Goal: Task Accomplishment & Management: Complete application form

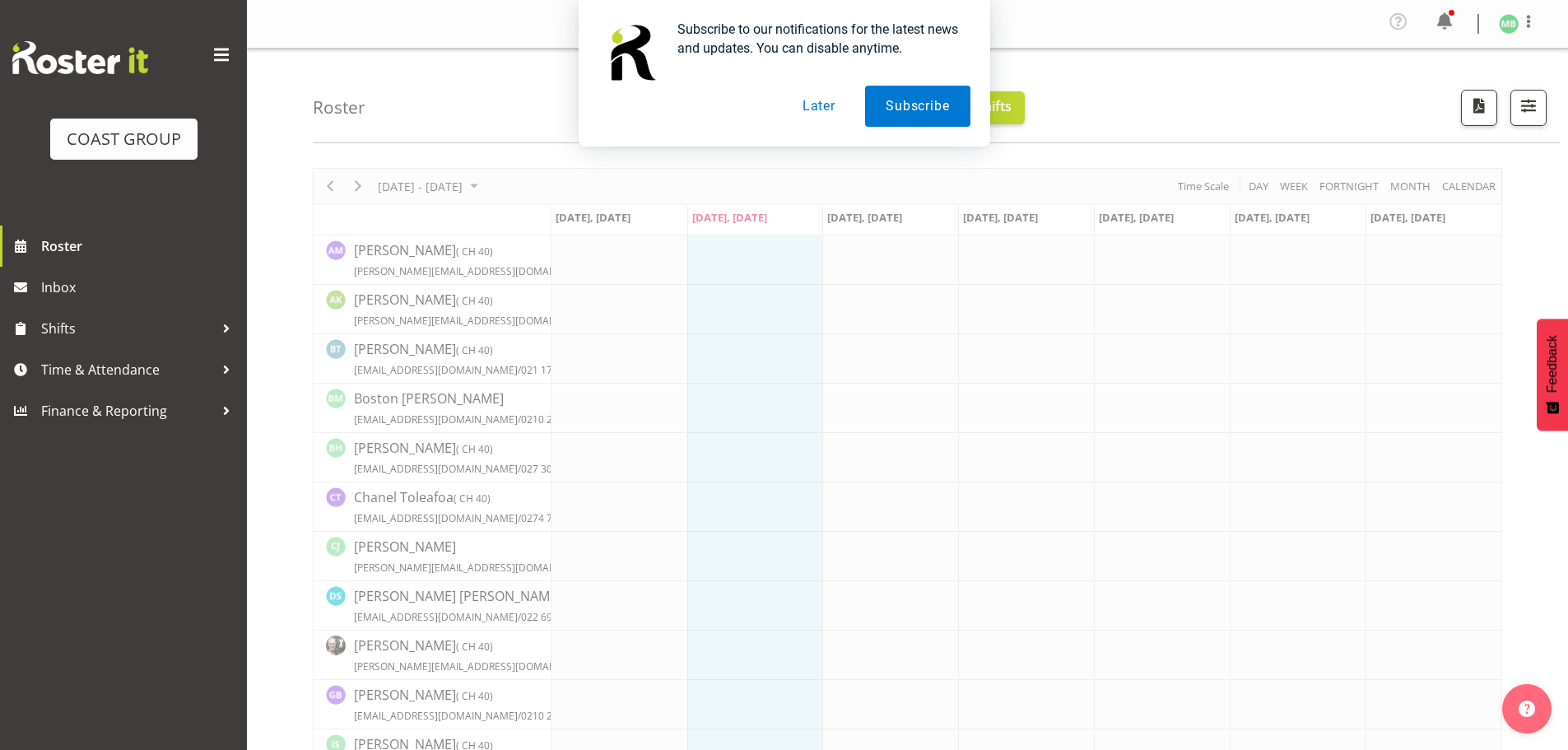
click at [811, 97] on button "Later" at bounding box center [818, 105] width 74 height 41
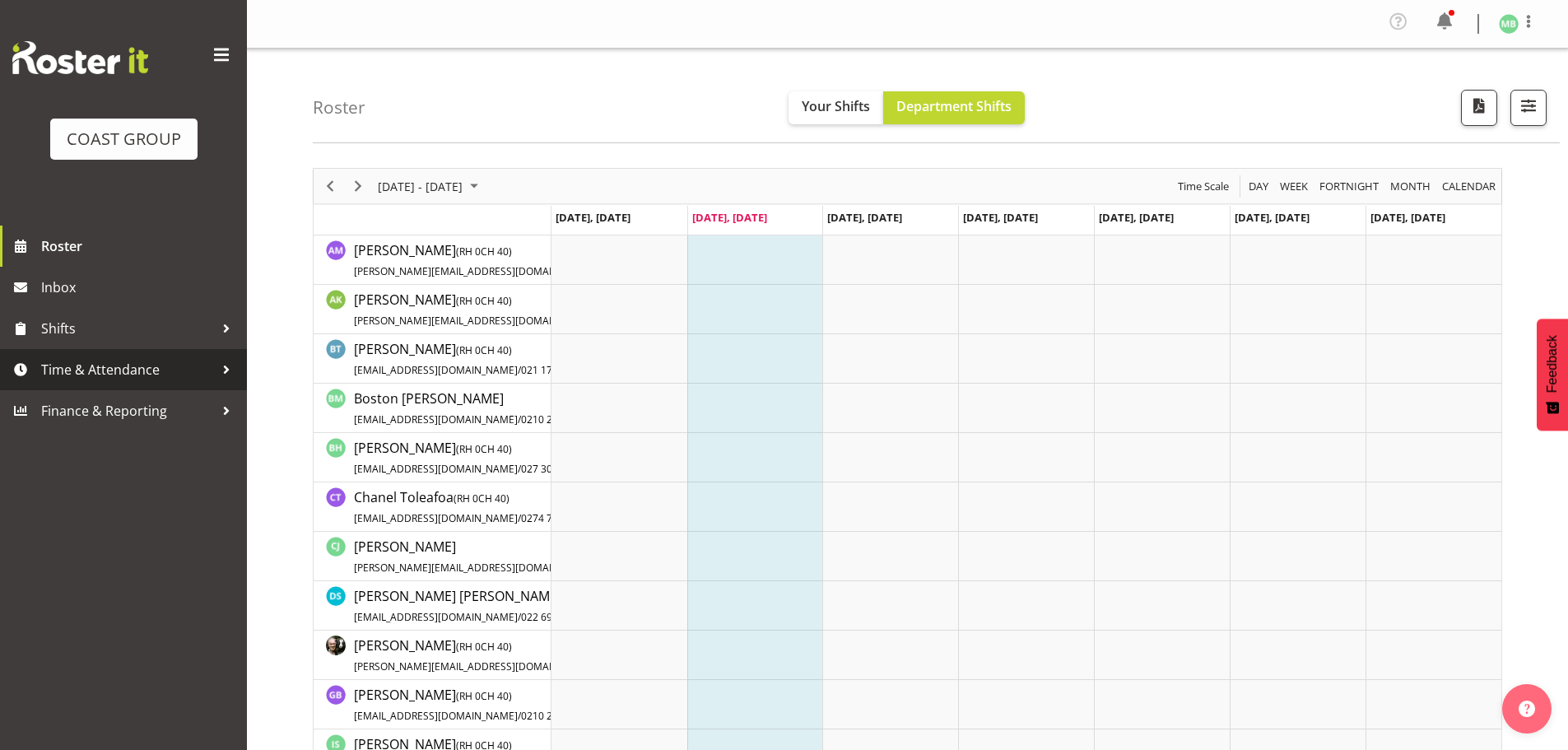
click at [129, 371] on span "Time & Attendance" at bounding box center [127, 370] width 172 height 25
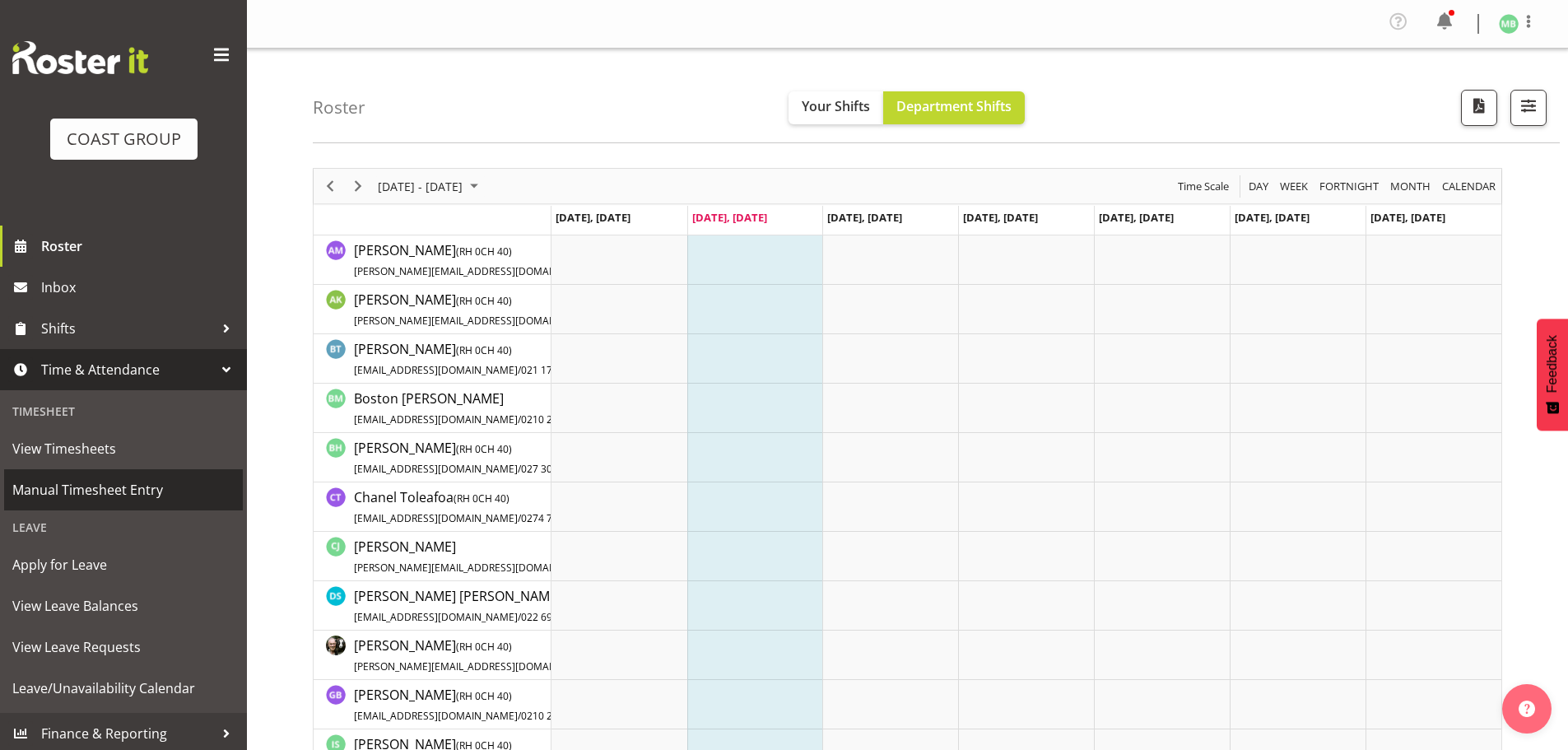
click at [116, 491] on span "Manual Timesheet Entry" at bounding box center [124, 489] width 222 height 25
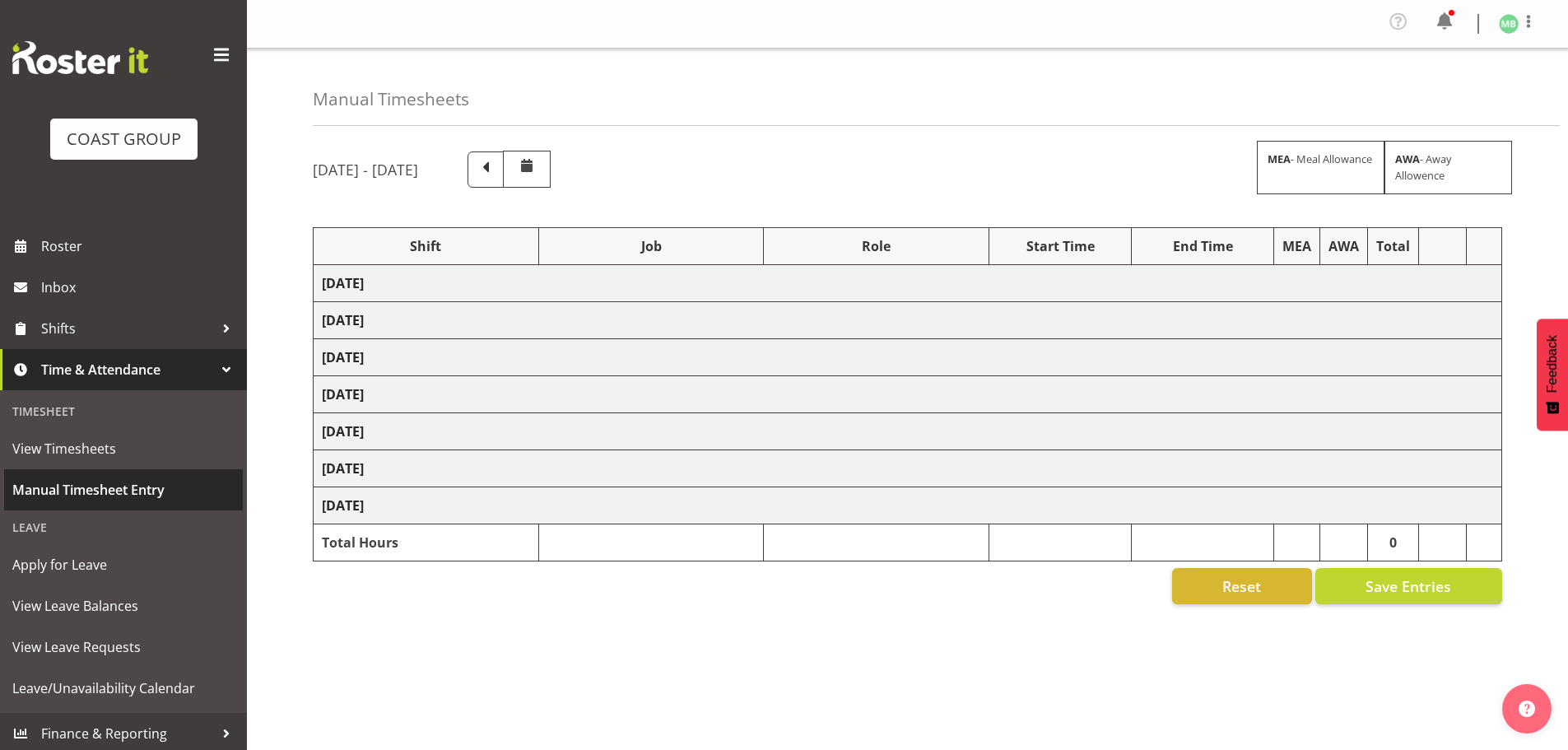
select select "16481"
select select "9464"
select select "16481"
select select "9464"
select select "16481"
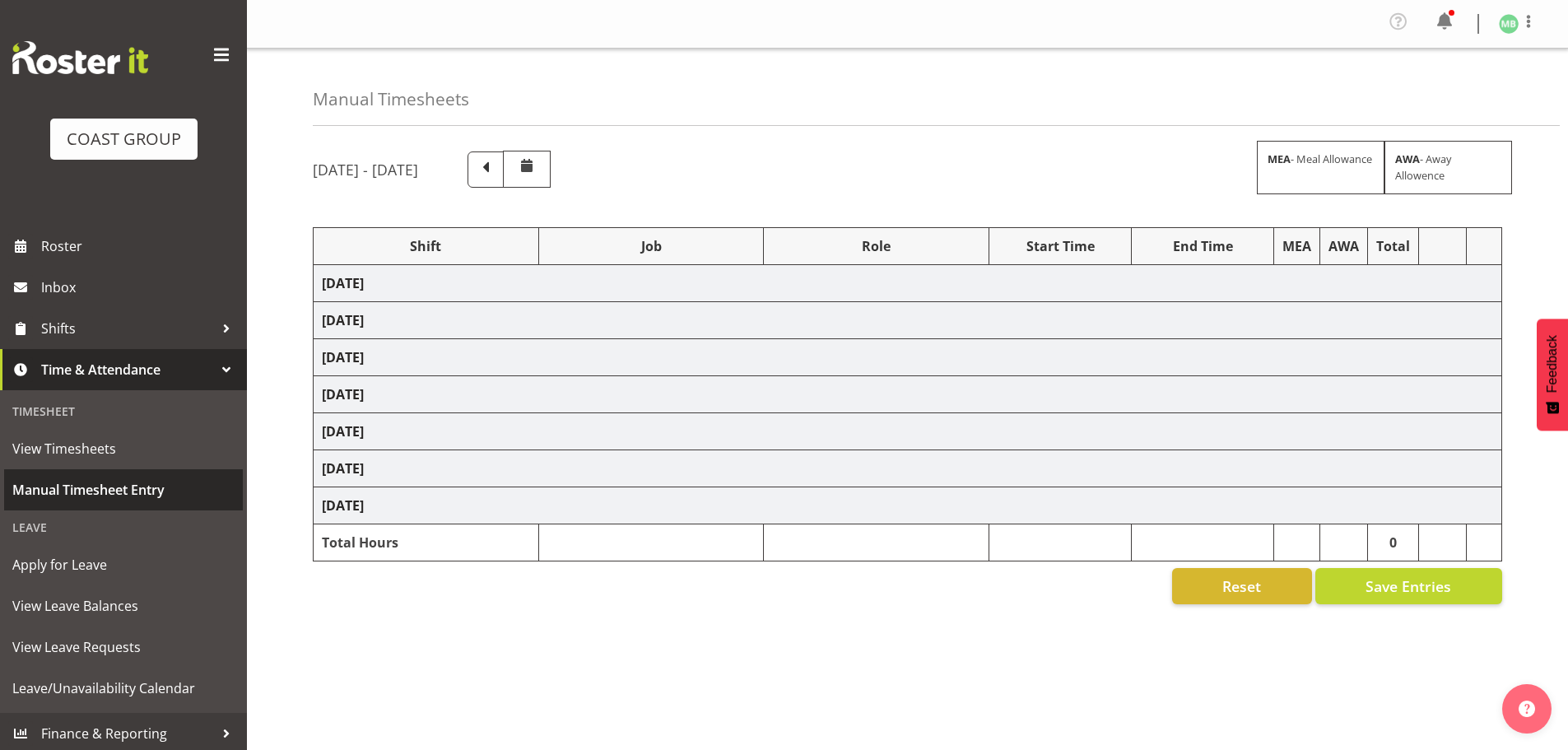
select select "9464"
select select "16481"
select select "9464"
select select "16481"
select select "9464"
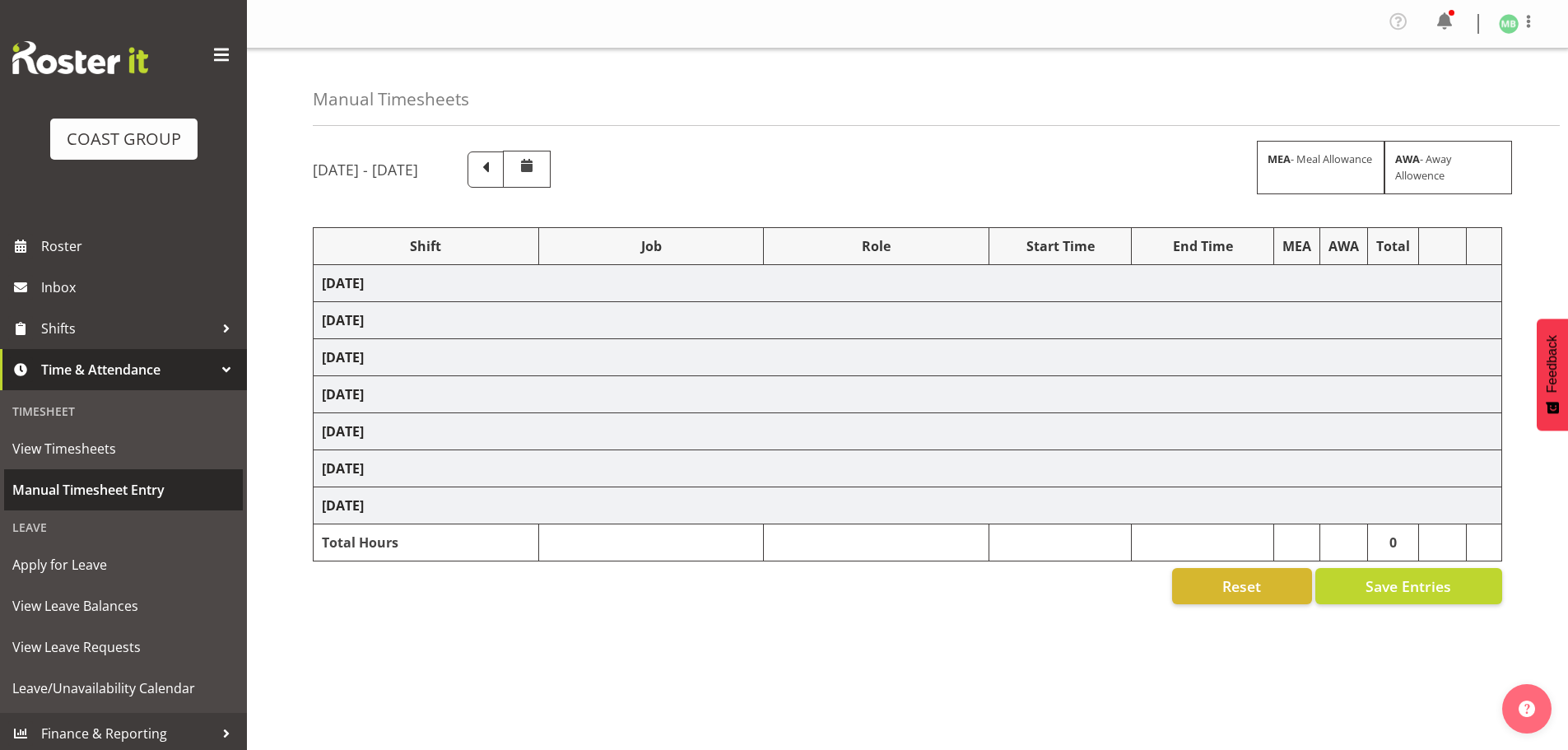
select select "16481"
select select "9465"
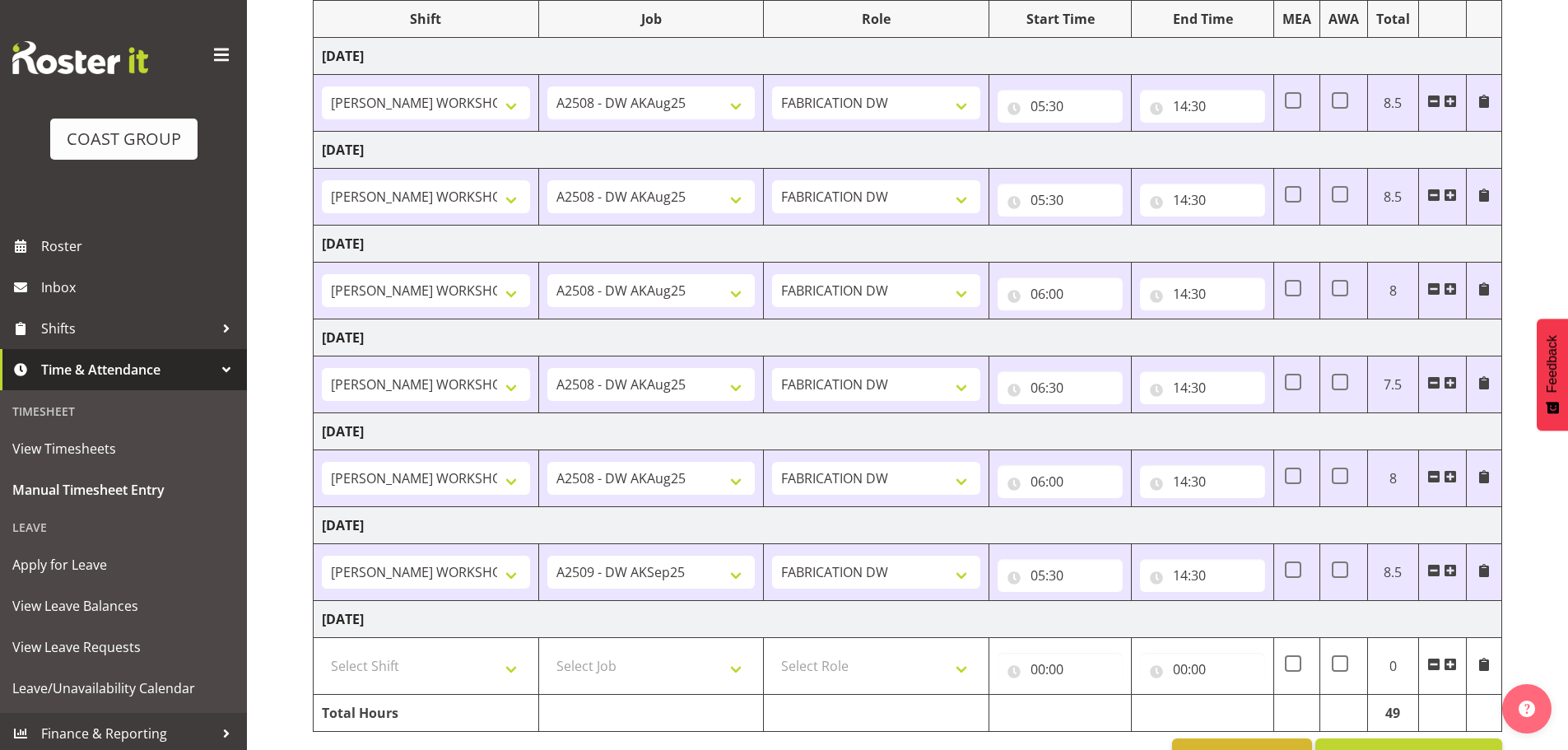
scroll to position [277, 0]
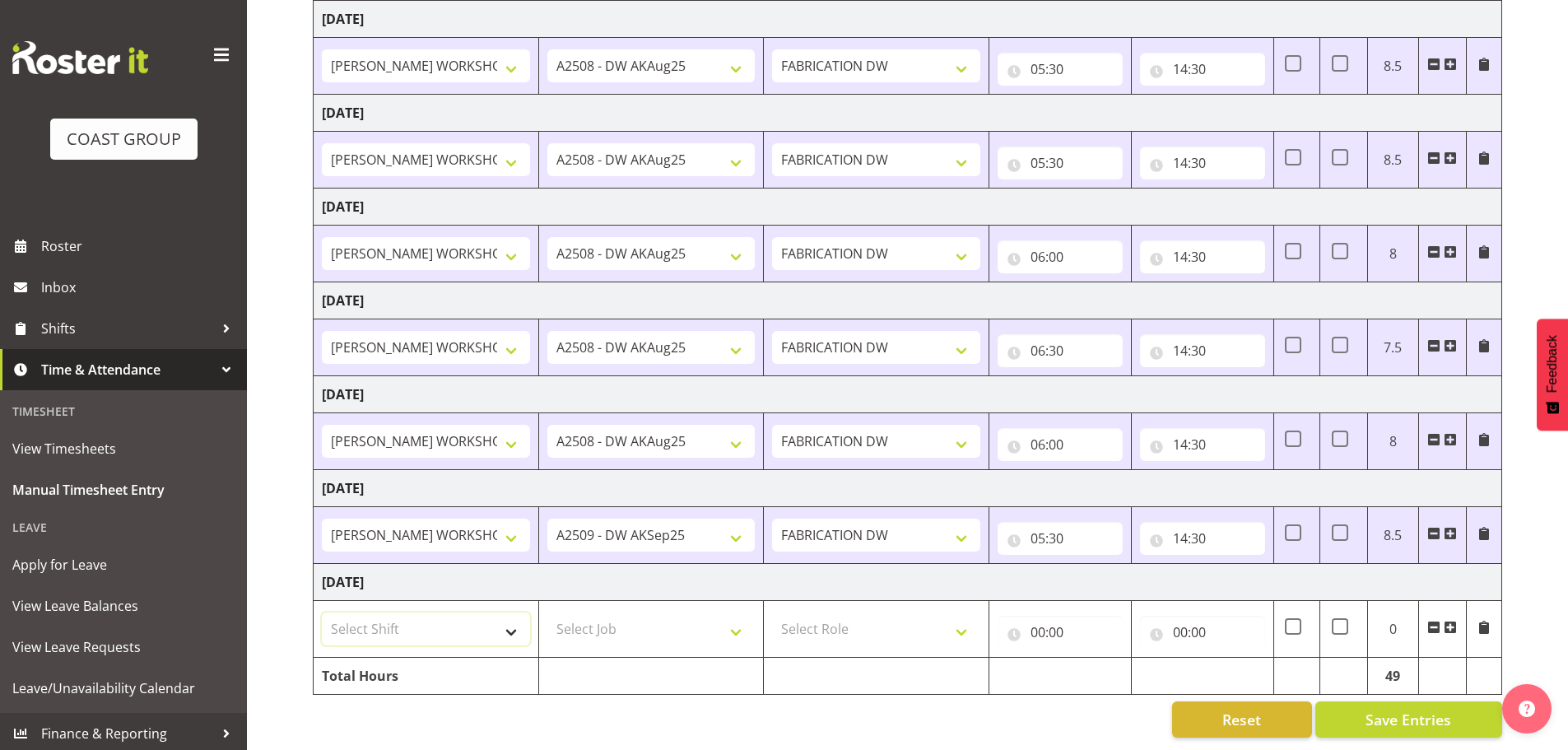
click at [377, 612] on select "Select Shift AKL SIGN ADMIN1 (LEAVE ALONE, DONT MAKE INACTIVE) DW ACCOUNT MANAG…" at bounding box center [425, 628] width 208 height 33
select select "16481"
click at [322, 612] on select "Select Shift AKL SIGN ADMIN1 (LEAVE ALONE, DONT MAKE INACTIVE) DW ACCOUNT MANAG…" at bounding box center [425, 628] width 208 height 33
click at [608, 617] on select "Select Job 1 Carlton Events 1 [PERSON_NAME][GEOGRAPHIC_DATA] 1 [PERSON_NAME][GE…" at bounding box center [651, 628] width 208 height 33
click at [699, 703] on div "Reset Save Entries" at bounding box center [908, 719] width 1190 height 36
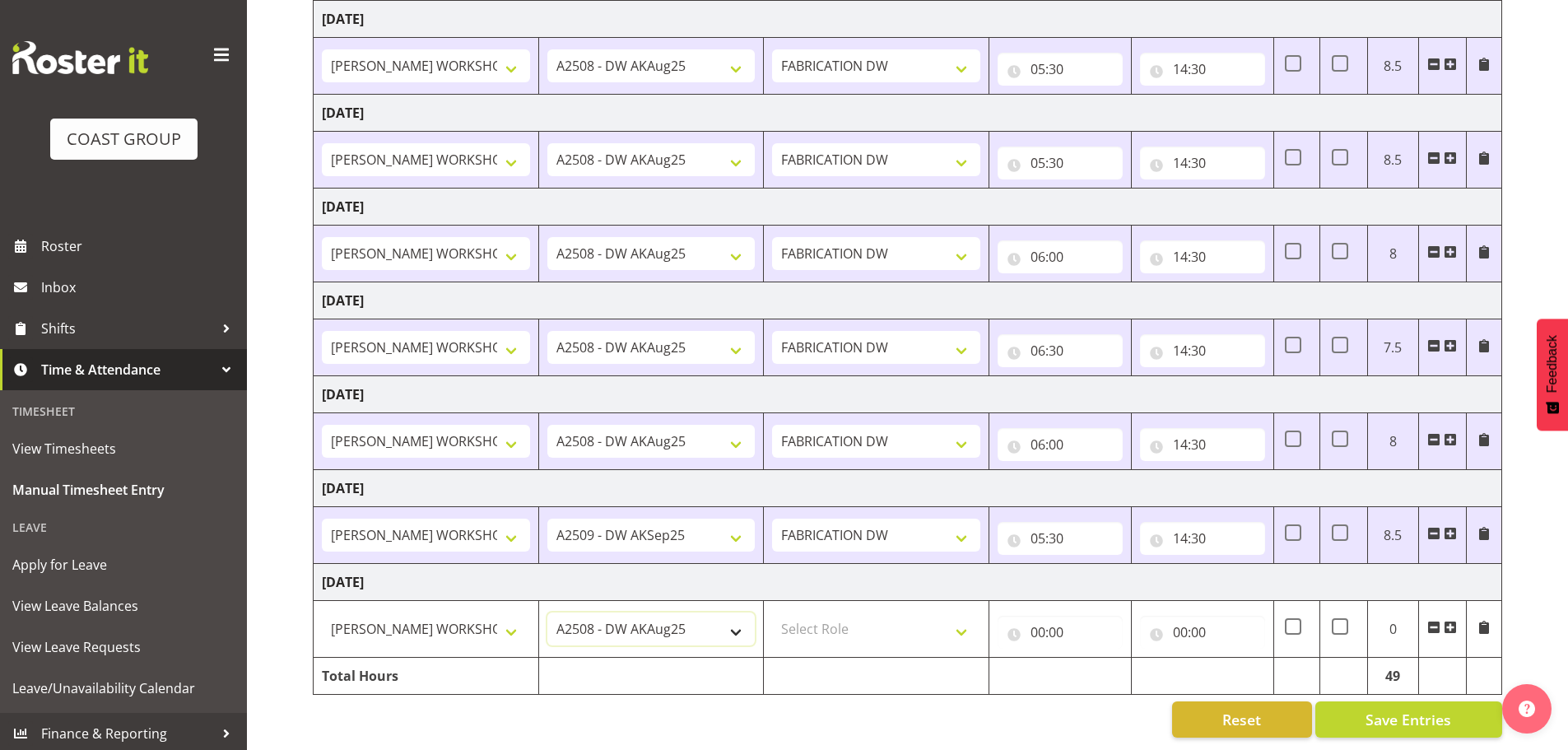
click at [660, 617] on select "1 Carlton Events 1 [PERSON_NAME] 1 [PERSON_NAME][GEOGRAPHIC_DATA] 1 EHS WAREHOU…" at bounding box center [651, 628] width 208 height 33
select select "9465"
click at [548, 612] on select "1 Carlton Events 1 [PERSON_NAME] 1 [PERSON_NAME][GEOGRAPHIC_DATA] 1 EHS WAREHOU…" at bounding box center [651, 628] width 208 height 33
click at [834, 618] on select "Select Role FABRICATION DW" at bounding box center [875, 628] width 208 height 33
select select "543"
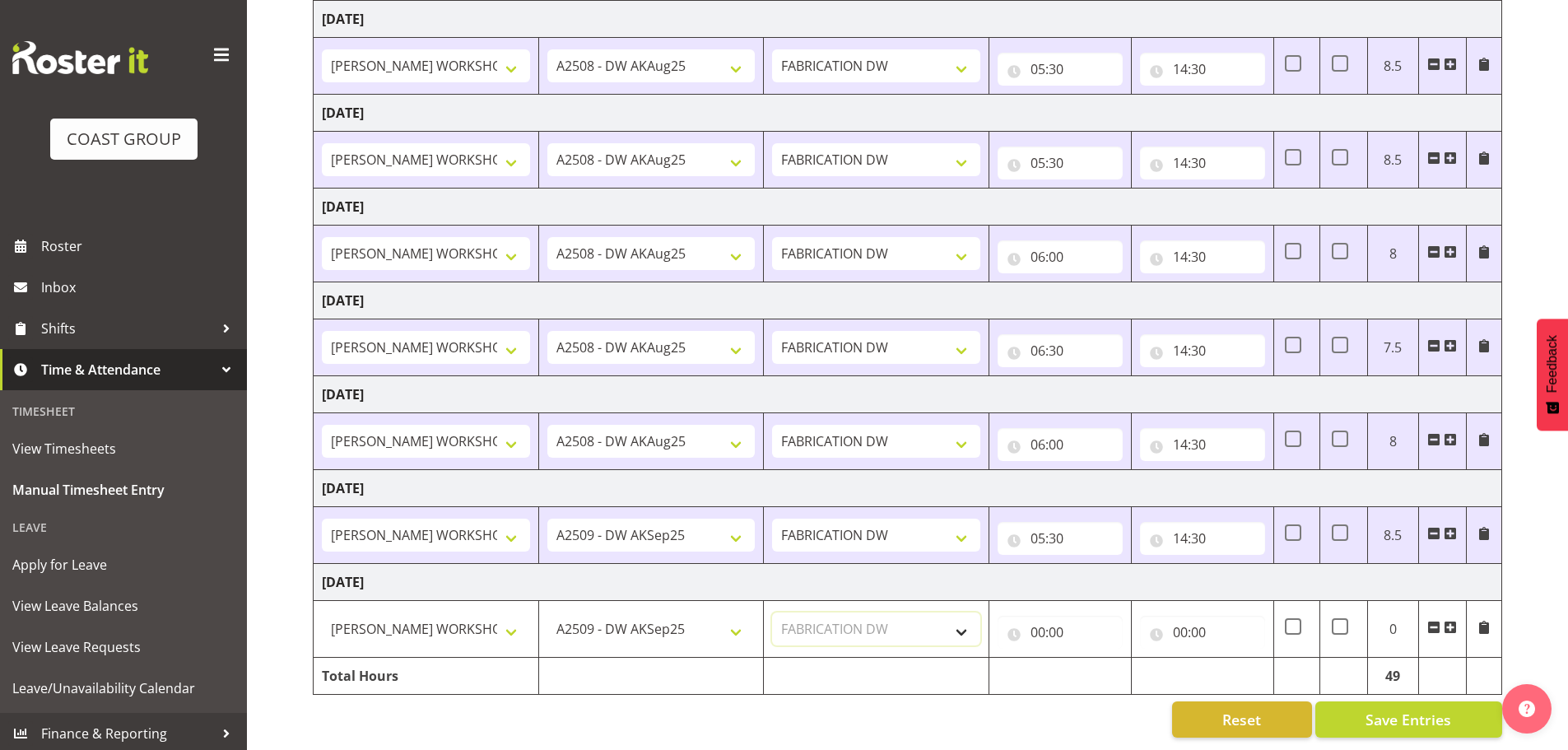
click at [772, 612] on select "Select Role FABRICATION DW" at bounding box center [875, 628] width 208 height 33
click at [1039, 616] on input "00:00" at bounding box center [1060, 632] width 125 height 33
click at [1103, 659] on select "00 01 02 03 04 05 06 07 08 09 10 11 12 13 14 15 16 17 18 19 20 21 22 23" at bounding box center [1110, 675] width 37 height 33
select select "6"
click at [1092, 659] on select "00 01 02 03 04 05 06 07 08 09 10 11 12 13 14 15 16 17 18 19 20 21 22 23" at bounding box center [1110, 675] width 37 height 33
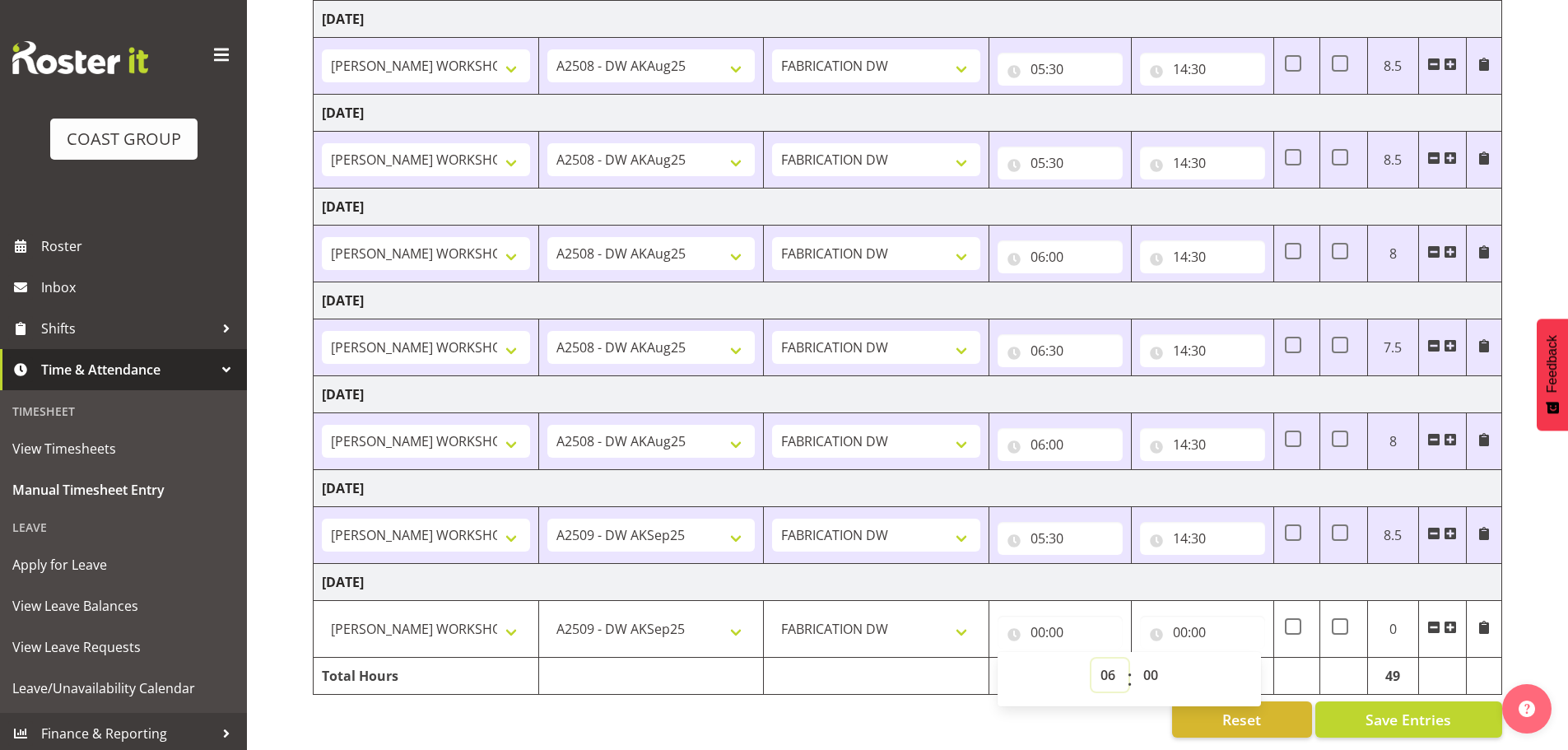
type input "06:00"
click at [1180, 616] on input "00:00" at bounding box center [1202, 632] width 125 height 33
click at [1183, 616] on input "00:00" at bounding box center [1202, 632] width 125 height 33
click at [1178, 617] on input "00:00" at bounding box center [1202, 632] width 125 height 33
click at [1253, 662] on select "00 01 02 03 04 05 06 07 08 09 10 11 12 13 14 15 16 17 18 19 20 21 22 23" at bounding box center [1252, 675] width 37 height 33
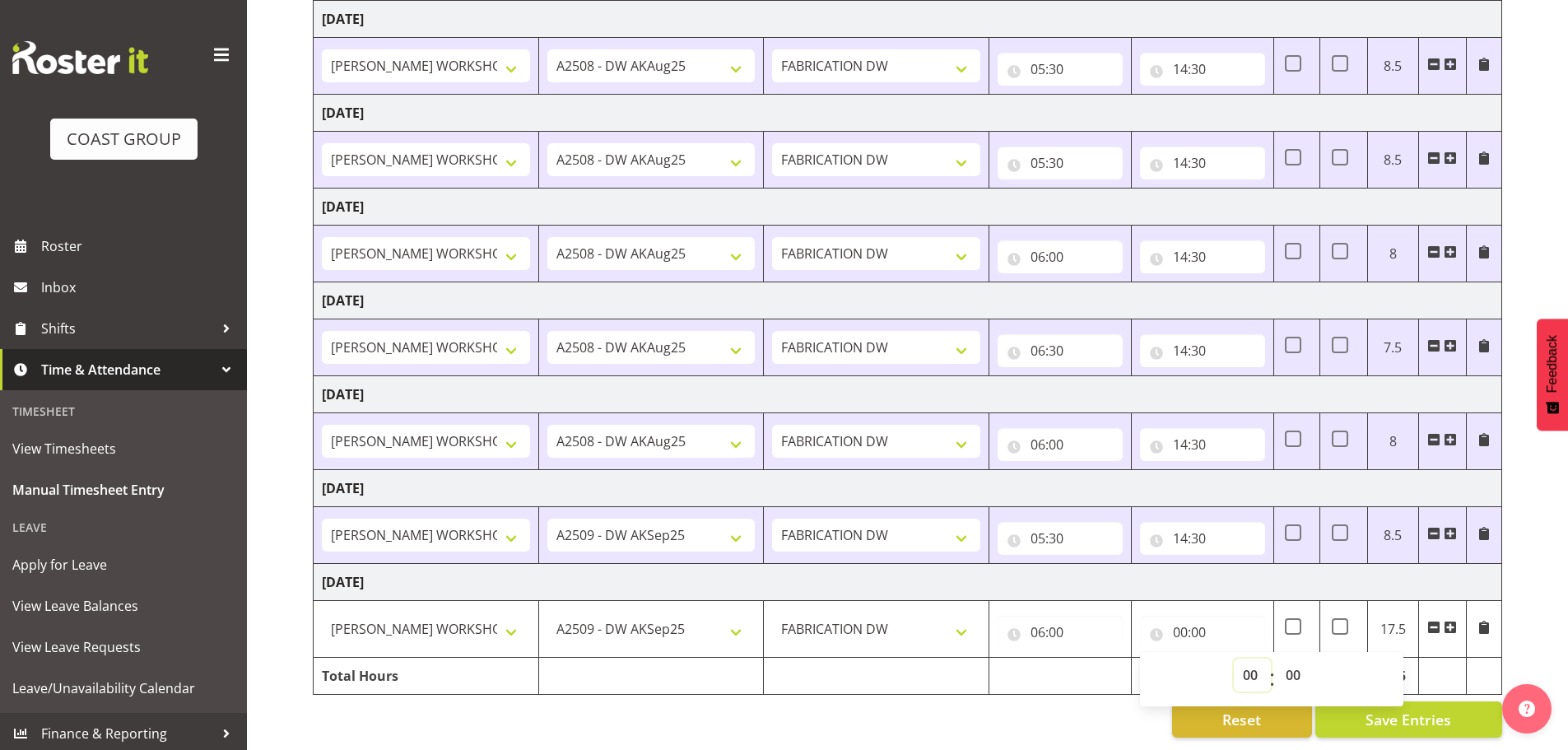
select select "14"
click at [1234, 659] on select "00 01 02 03 04 05 06 07 08 09 10 11 12 13 14 15 16 17 18 19 20 21 22 23" at bounding box center [1252, 675] width 37 height 33
type input "14:00"
drag, startPoint x: 1291, startPoint y: 661, endPoint x: 1293, endPoint y: 648, distance: 13.2
click at [1292, 659] on select "00 01 02 03 04 05 06 07 08 09 10 11 12 13 14 15 16 17 18 19 20 21 22 23 24 25 2…" at bounding box center [1295, 675] width 37 height 33
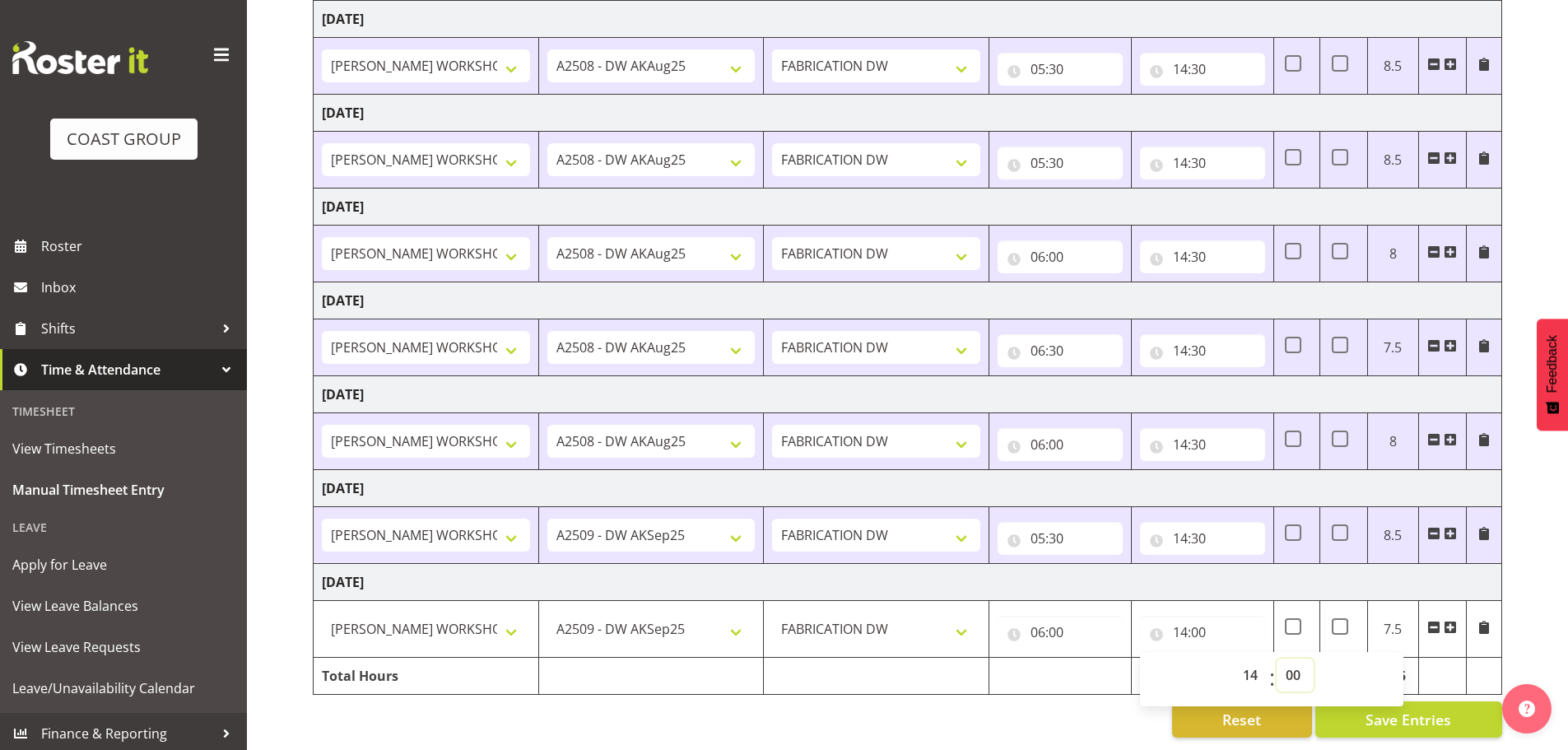
select select "30"
click at [1277, 659] on select "00 01 02 03 04 05 06 07 08 09 10 11 12 13 14 15 16 17 18 19 20 21 22 23 24 25 2…" at bounding box center [1295, 675] width 37 height 33
type input "14:30"
click at [1543, 568] on div "[DATE] - [DATE] MEA - Meal Allowance AWA - Away Allowence Shift Job Role Start …" at bounding box center [941, 312] width 1256 height 875
click at [1432, 709] on span "Save Entries" at bounding box center [1408, 719] width 85 height 21
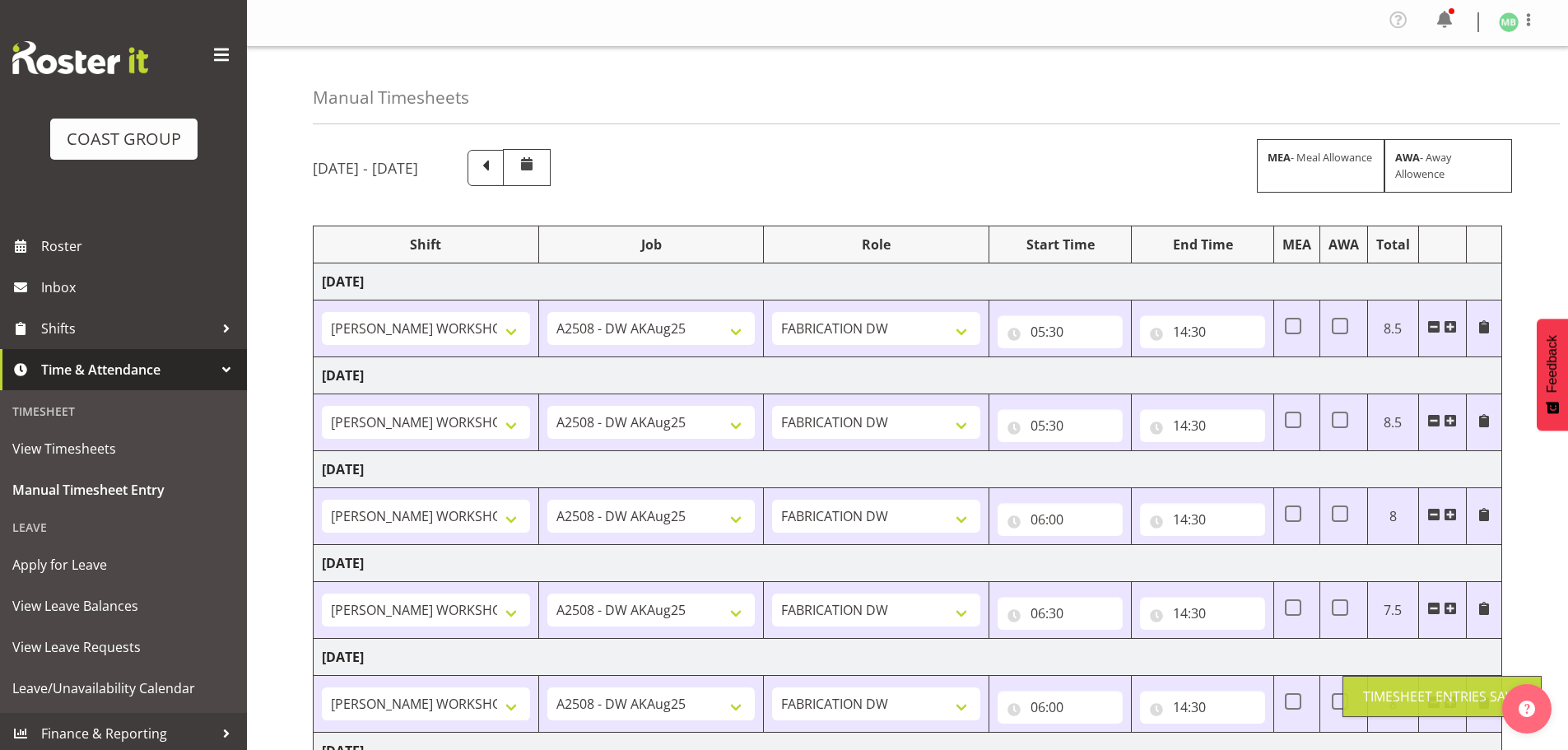
scroll to position [0, 0]
click at [1529, 20] on span at bounding box center [1529, 21] width 20 height 20
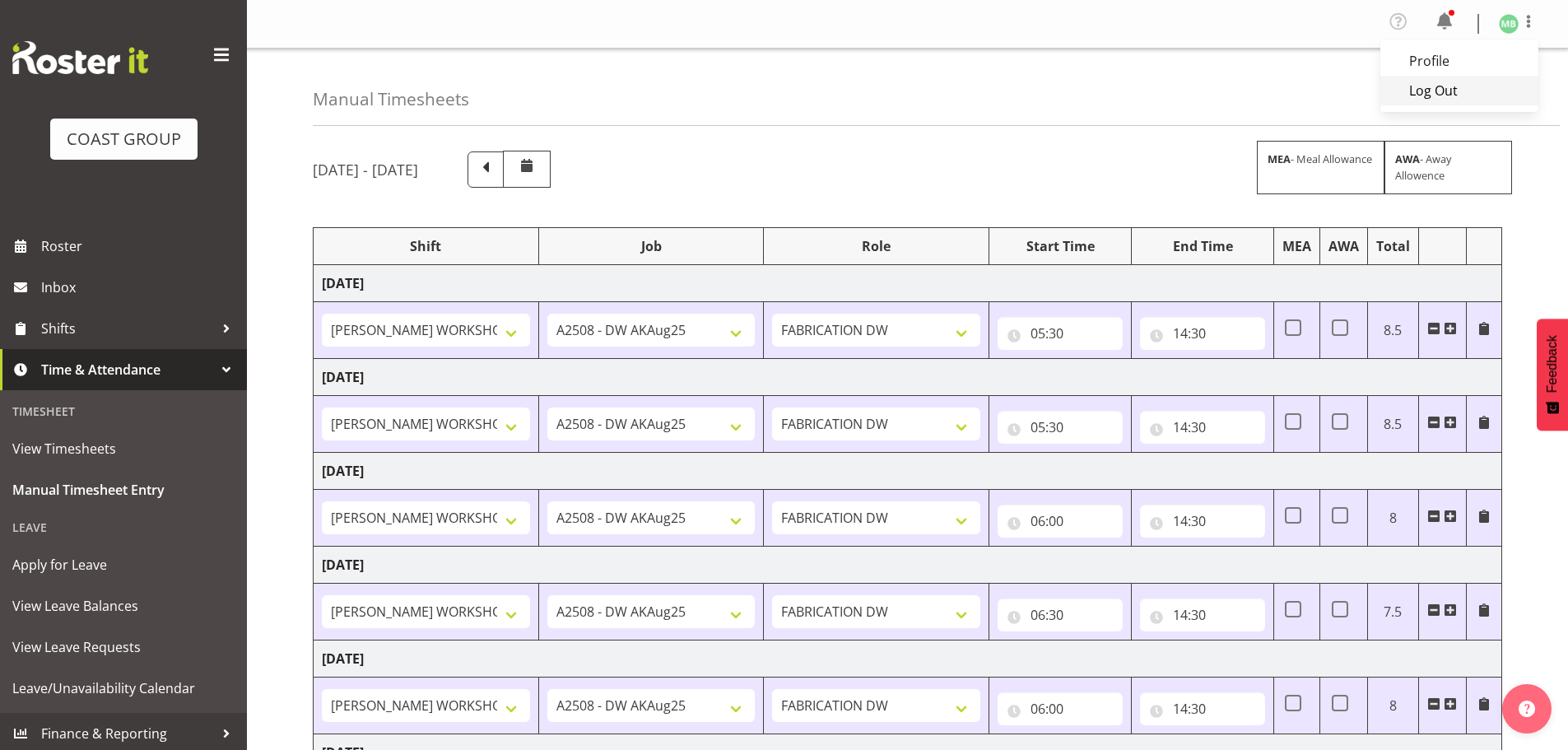
click at [1463, 87] on link "Log Out" at bounding box center [1459, 90] width 158 height 30
